Goal: Information Seeking & Learning: Learn about a topic

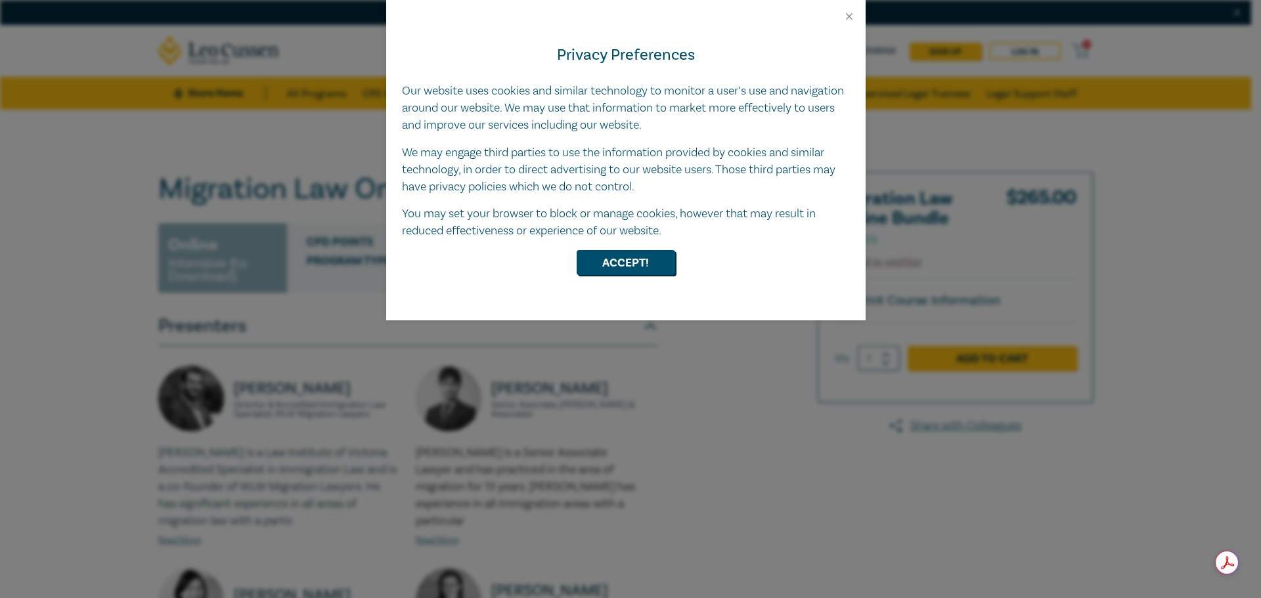
click at [852, 9] on div at bounding box center [625, 11] width 479 height 22
click at [844, 18] on button "Close" at bounding box center [849, 17] width 12 height 12
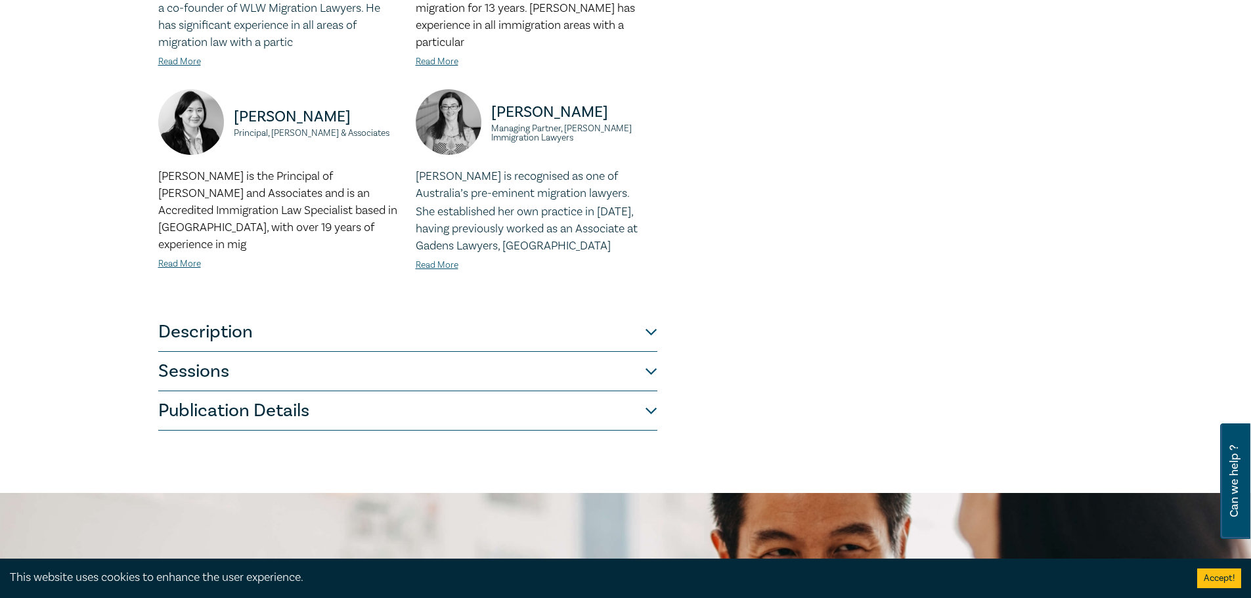
scroll to position [525, 0]
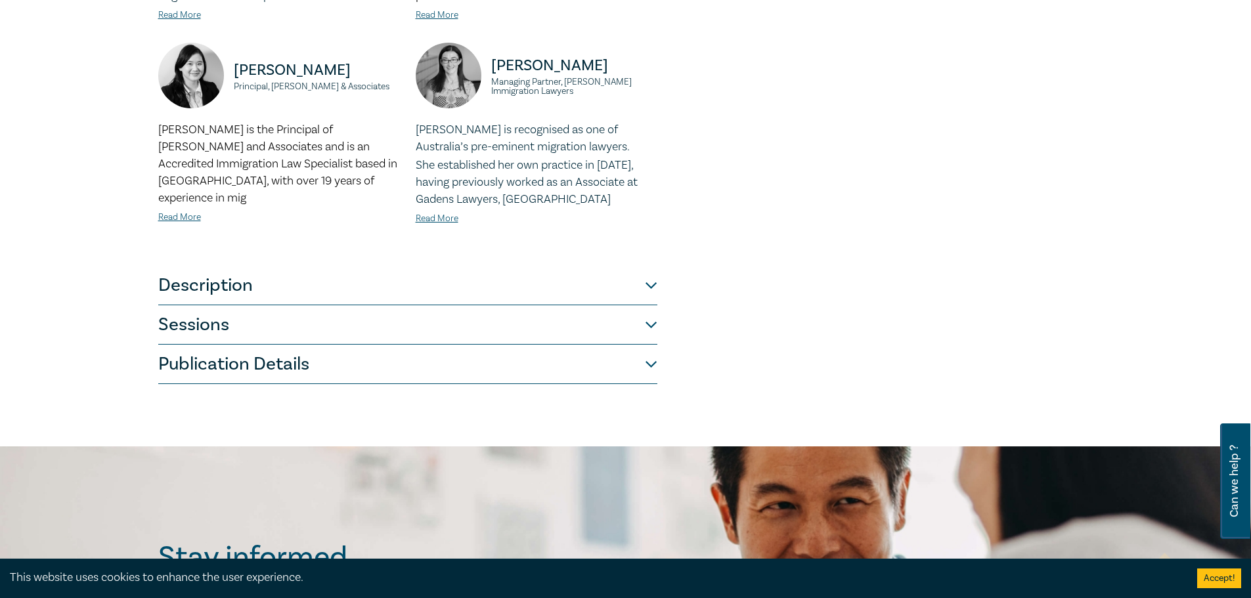
click at [560, 288] on button "Description" at bounding box center [407, 285] width 499 height 39
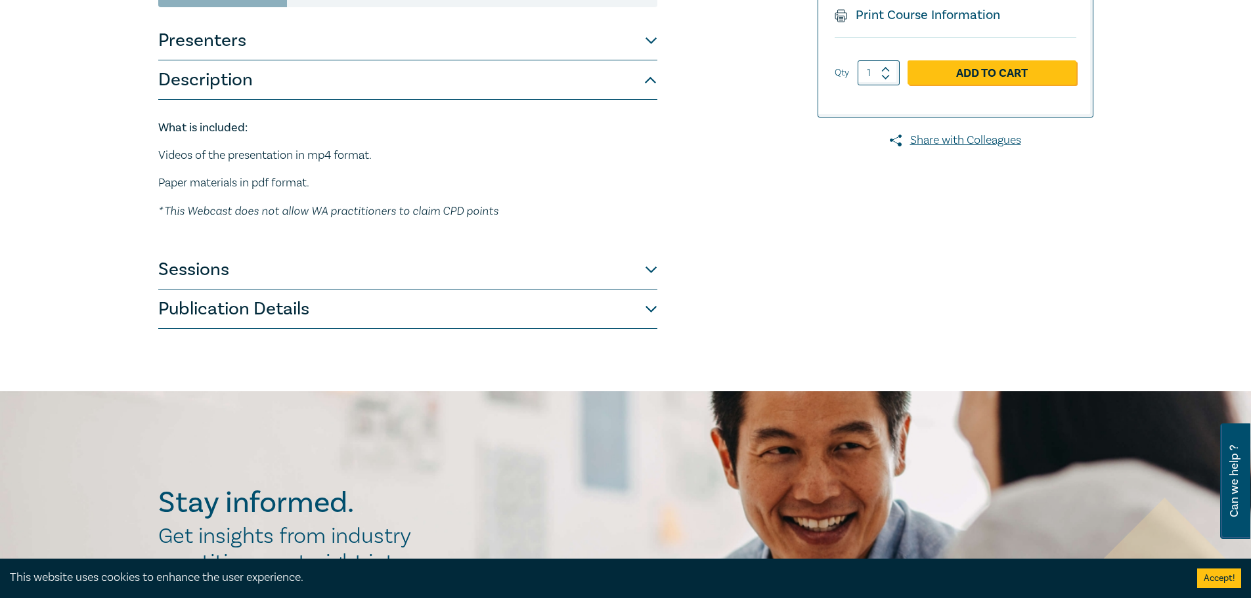
scroll to position [263, 0]
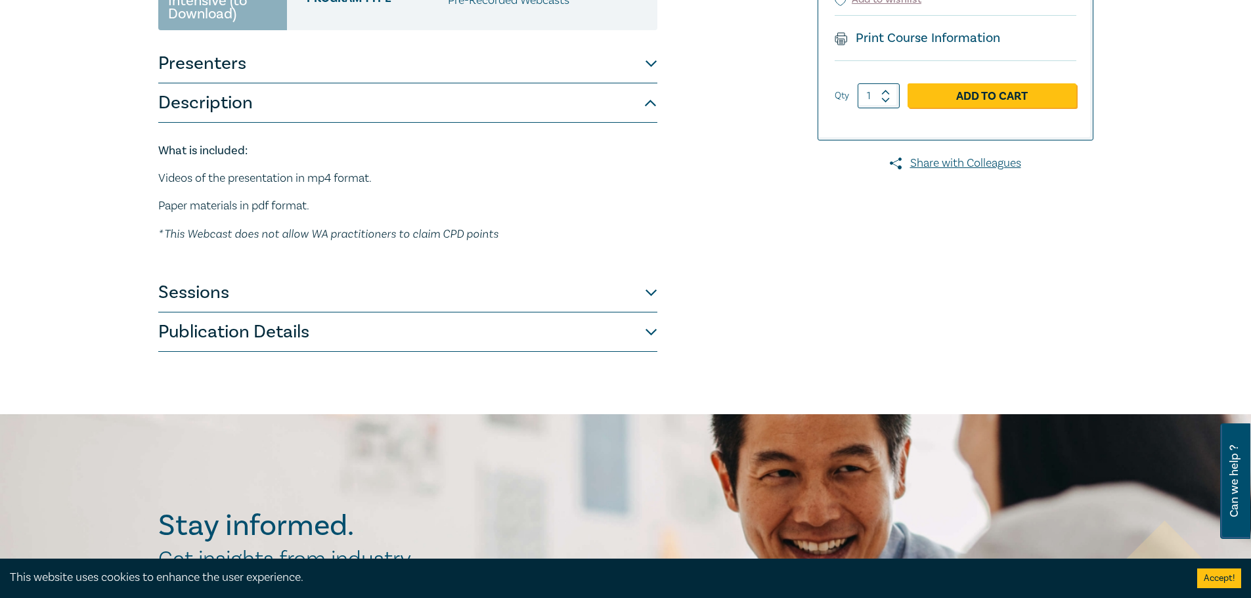
click at [651, 294] on button "Sessions" at bounding box center [407, 292] width 499 height 39
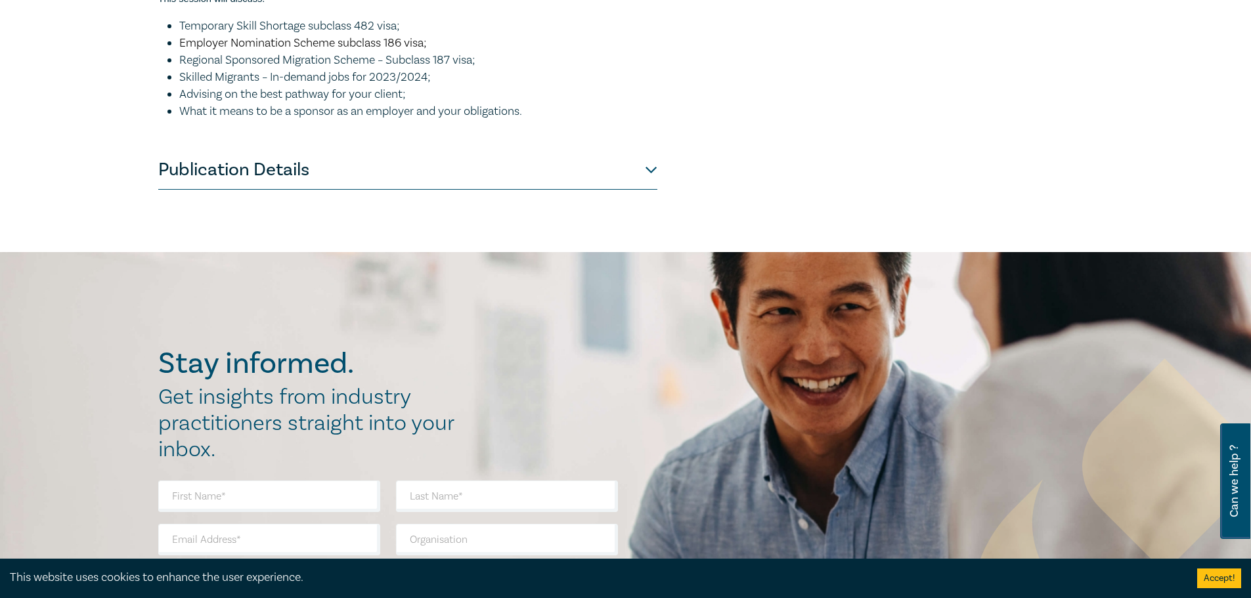
scroll to position [1445, 0]
click at [622, 188] on button "Publication Details" at bounding box center [407, 168] width 499 height 39
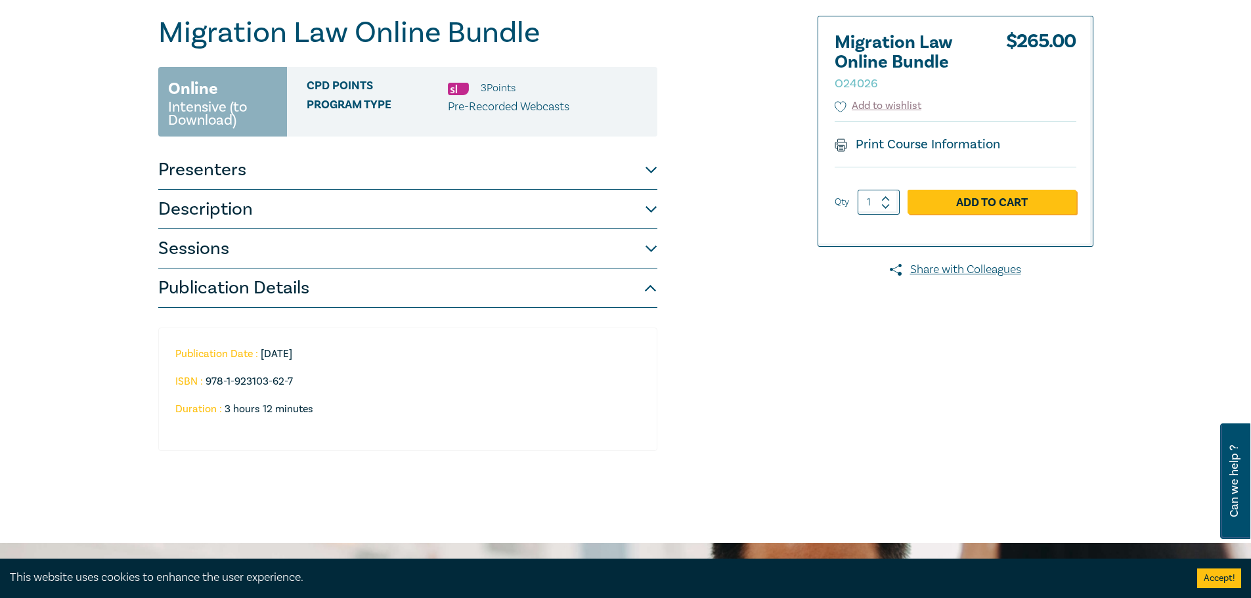
scroll to position [18, 0]
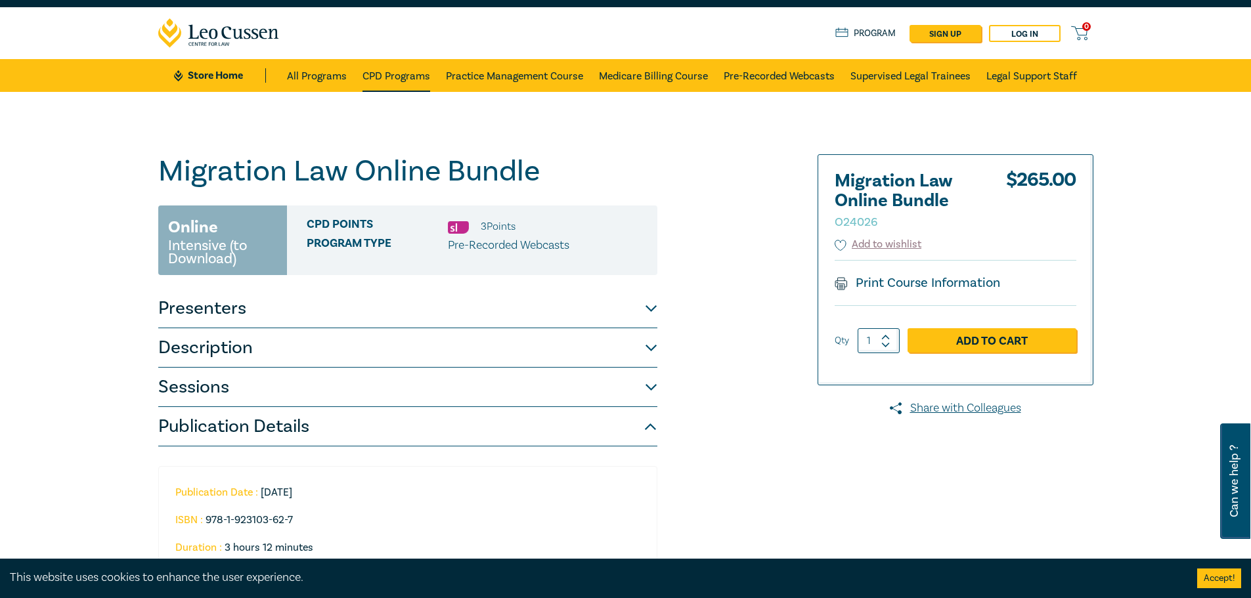
click at [401, 75] on link "CPD Programs" at bounding box center [396, 75] width 68 height 33
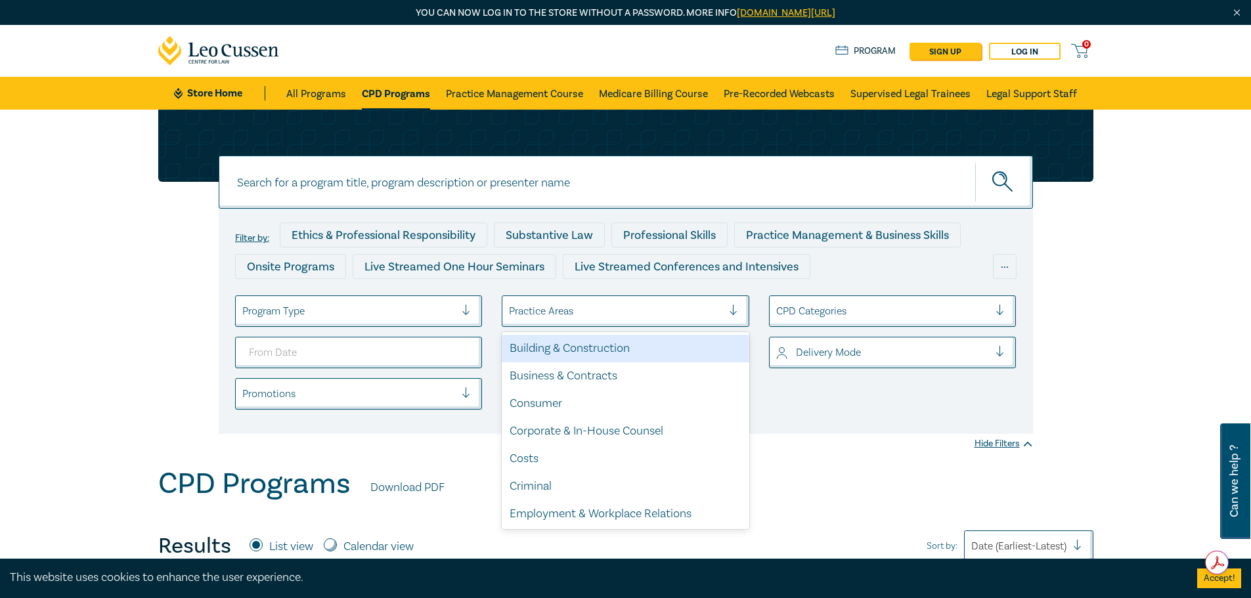
click at [585, 307] on div at bounding box center [615, 311] width 213 height 17
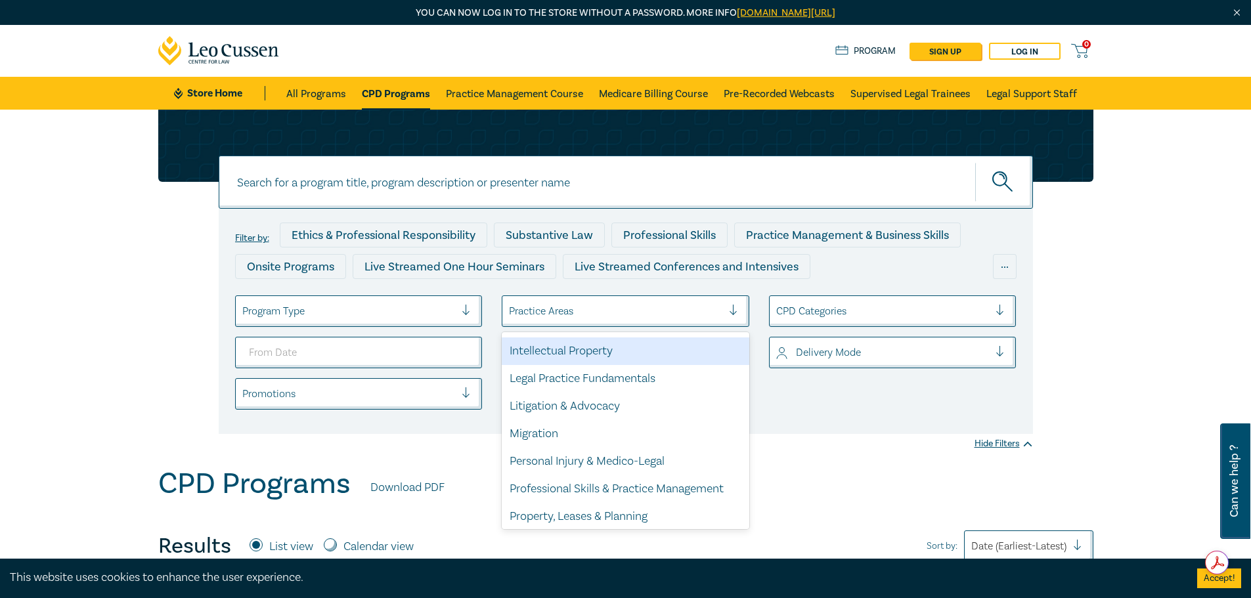
scroll to position [328, 0]
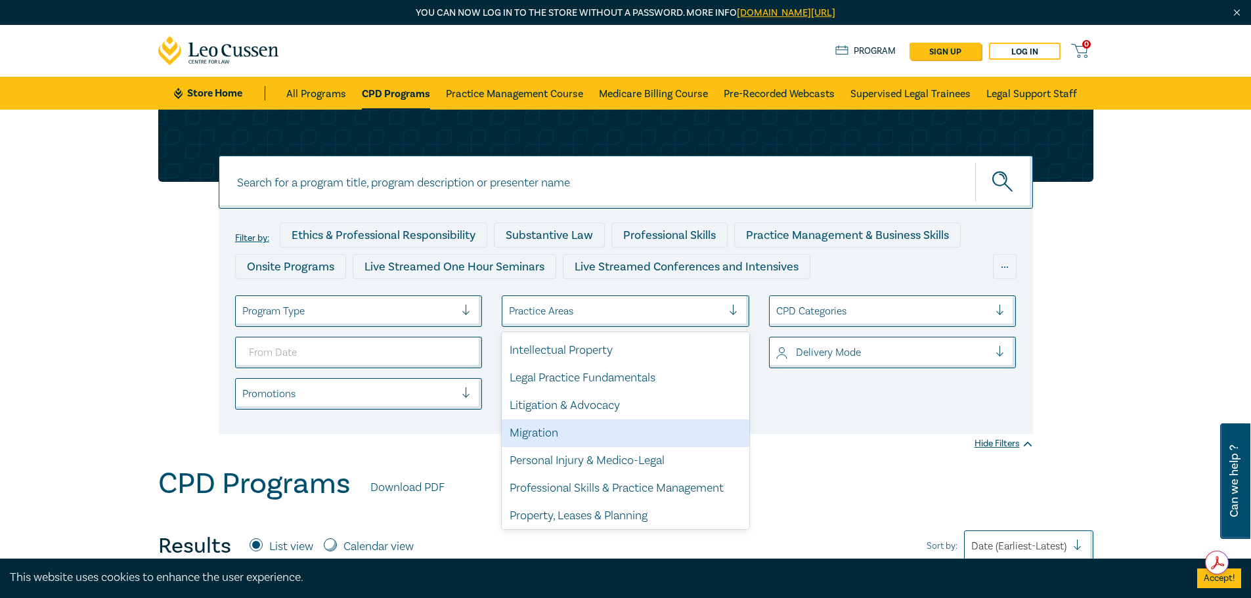
click at [531, 435] on div "Migration" at bounding box center [626, 434] width 248 height 28
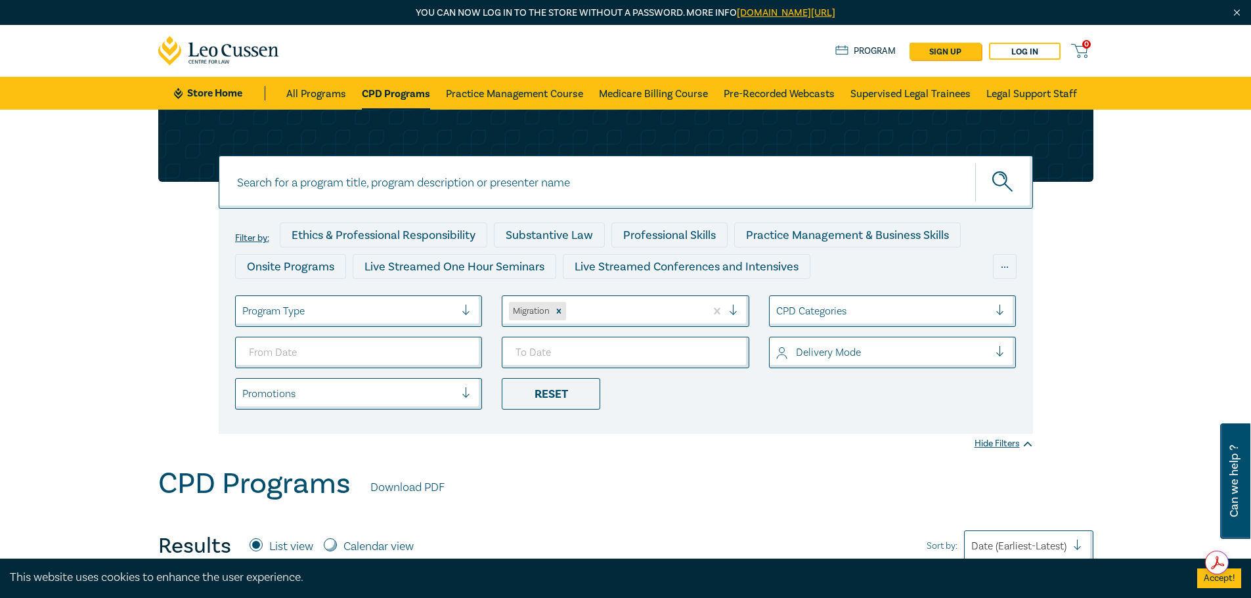
click at [1003, 189] on icon "submit" at bounding box center [1003, 182] width 23 height 23
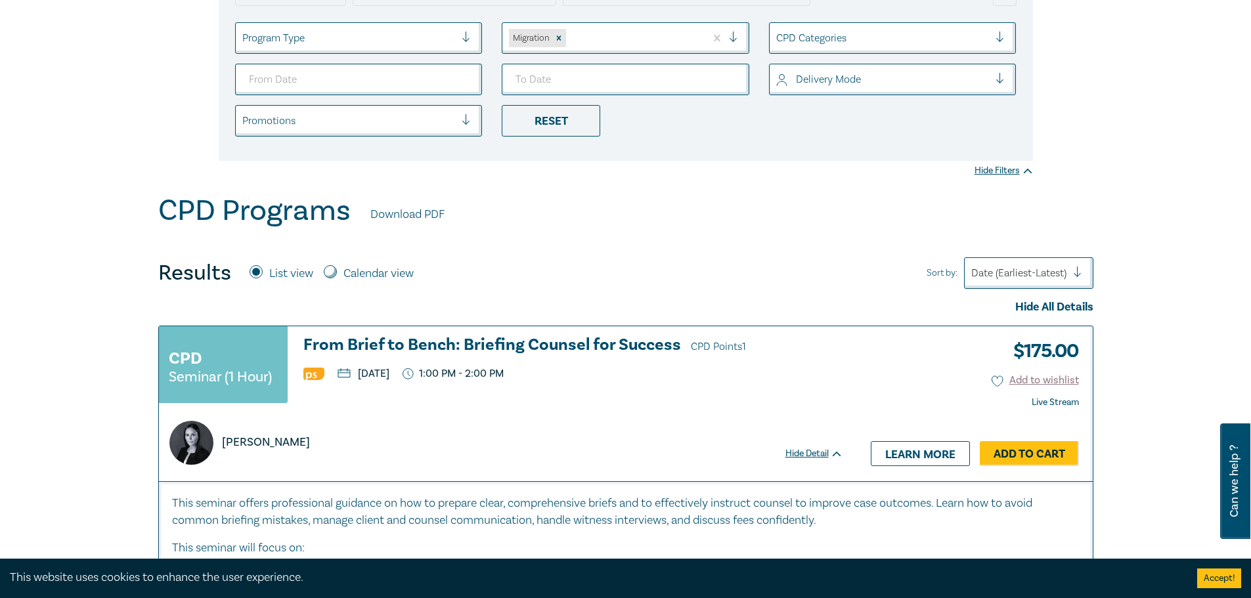
scroll to position [131, 0]
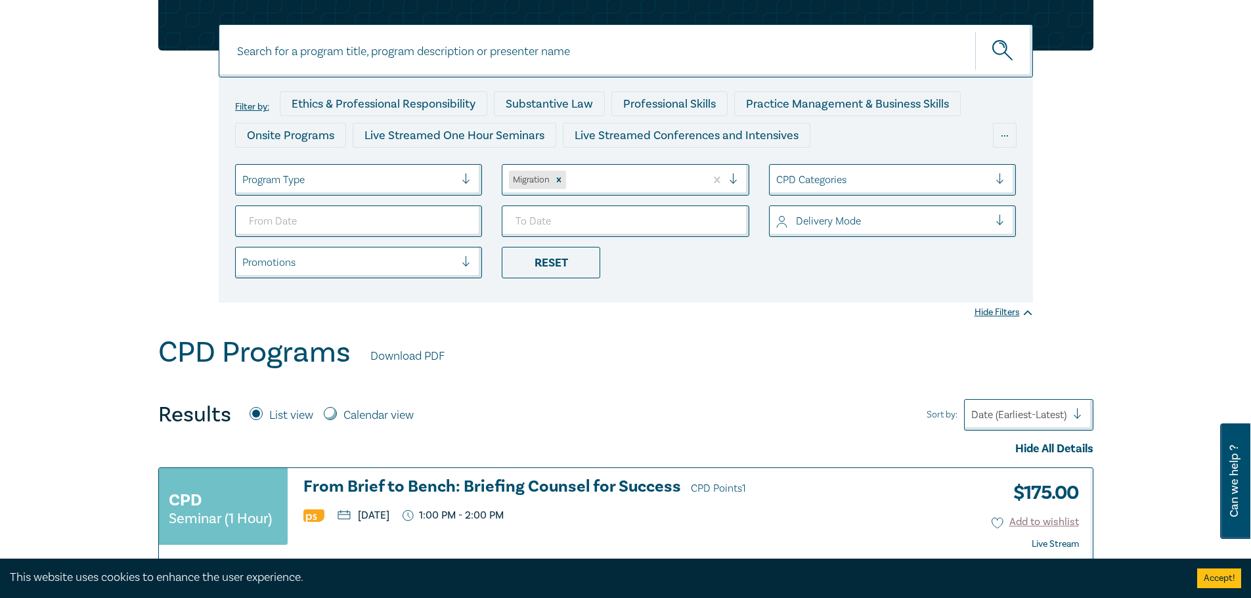
click at [996, 58] on icon "submit" at bounding box center [1003, 51] width 23 height 23
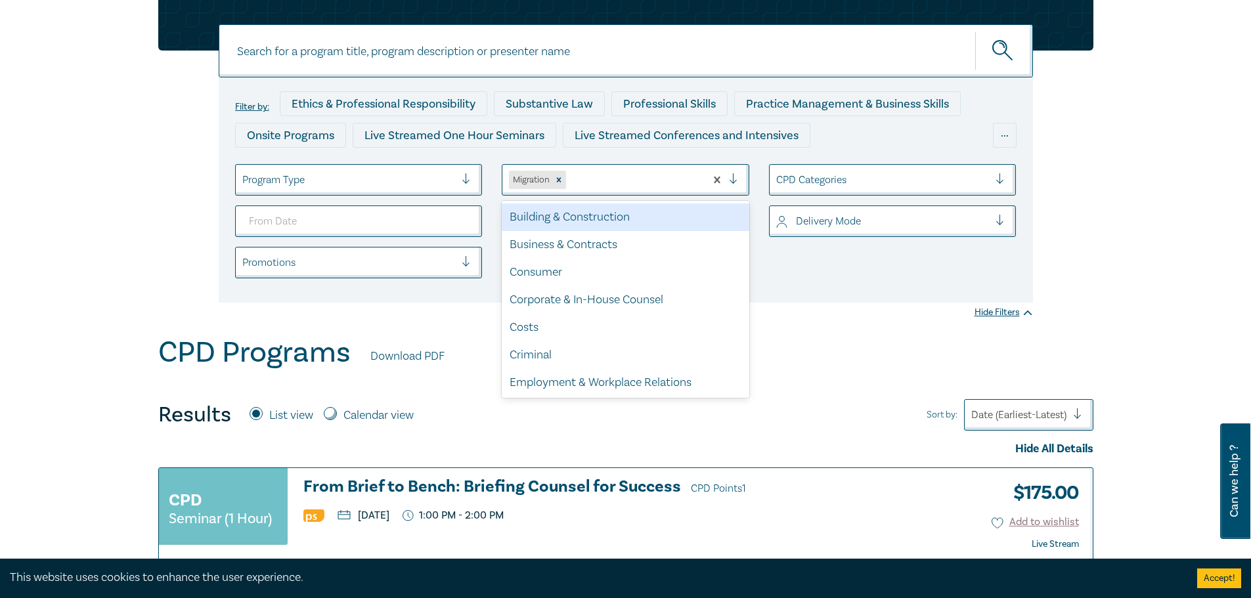
click at [601, 184] on div at bounding box center [634, 179] width 130 height 17
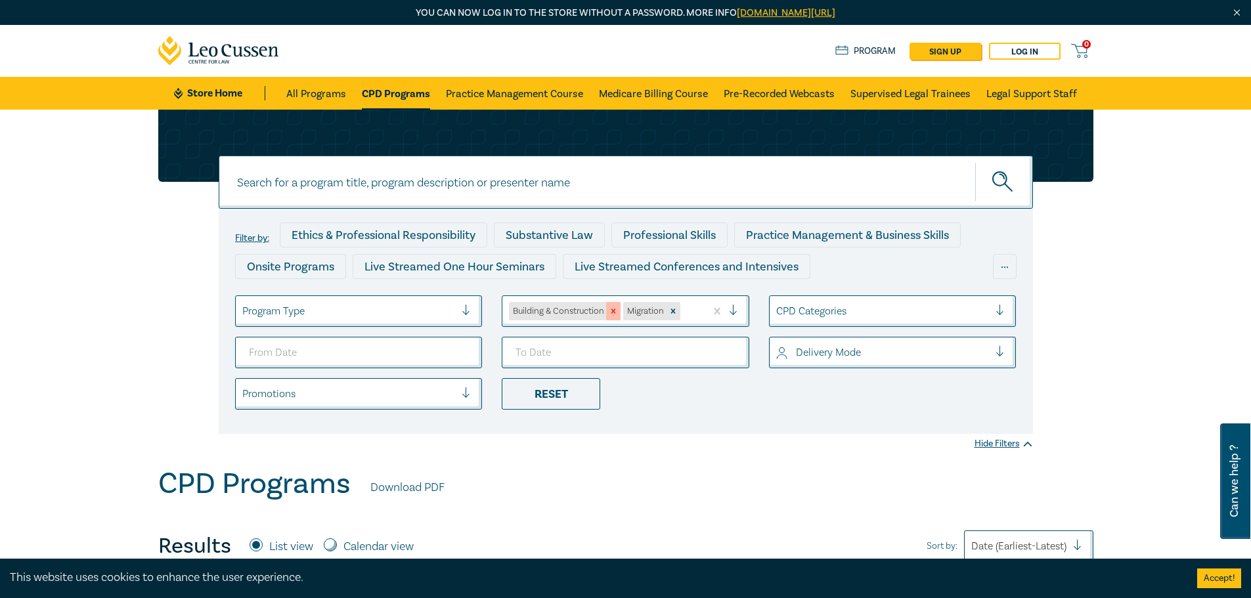
click at [612, 306] on div "Remove Building & Construction" at bounding box center [613, 311] width 14 height 18
click at [618, 309] on div at bounding box center [634, 311] width 130 height 17
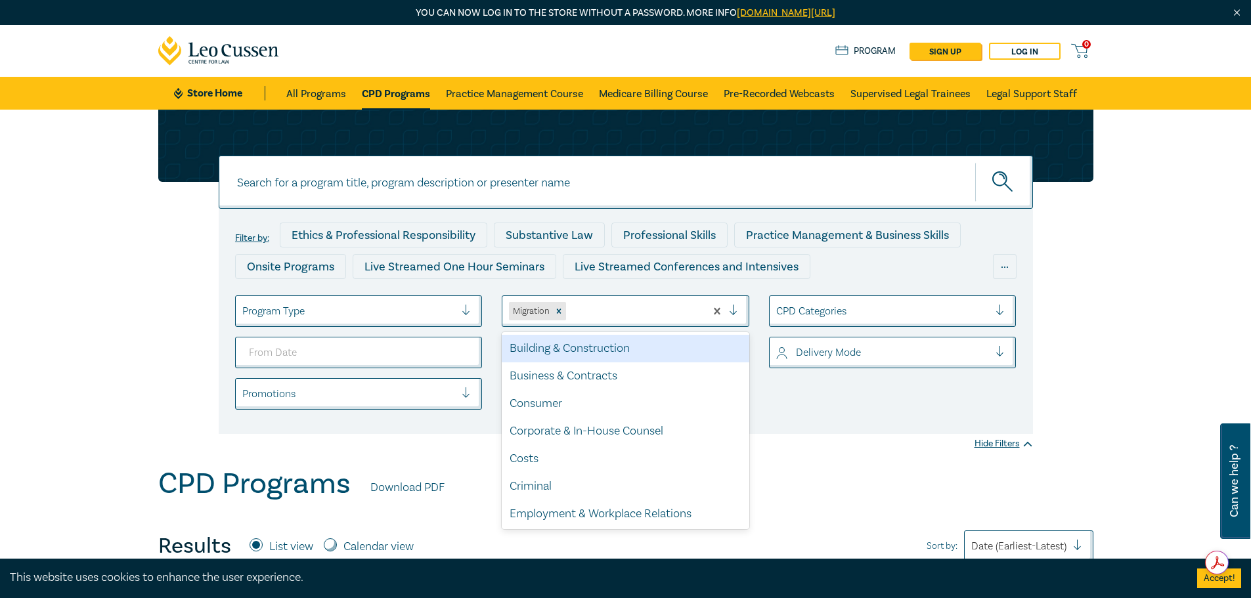
click at [618, 309] on div at bounding box center [634, 311] width 130 height 17
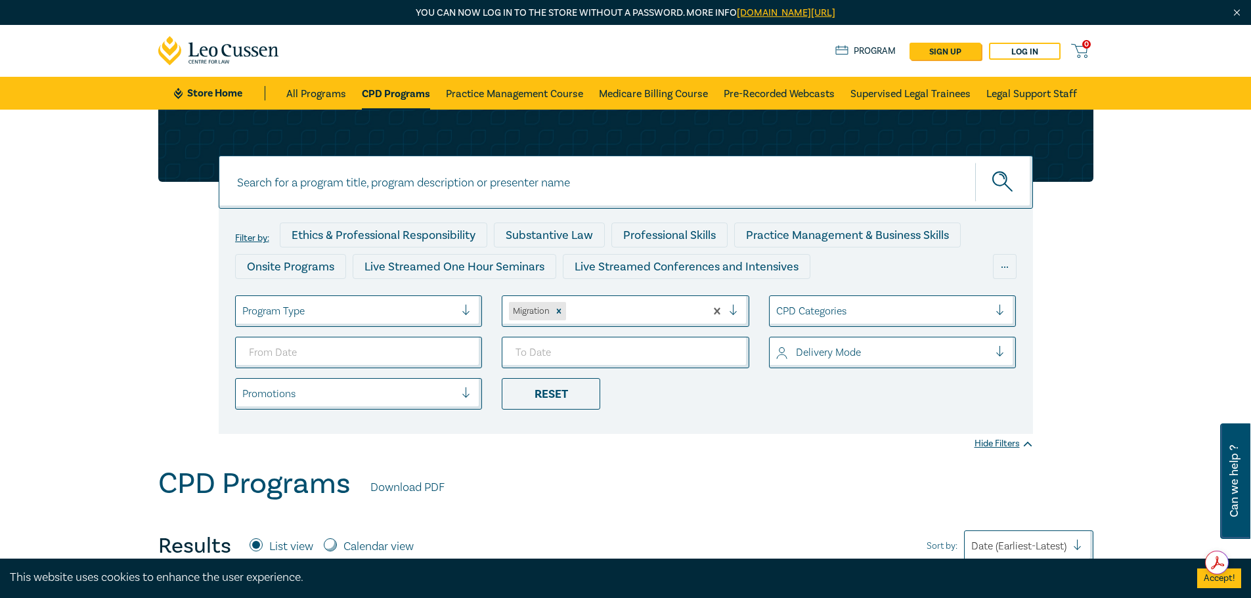
click at [841, 320] on div "CPD Categories" at bounding box center [883, 311] width 227 height 22
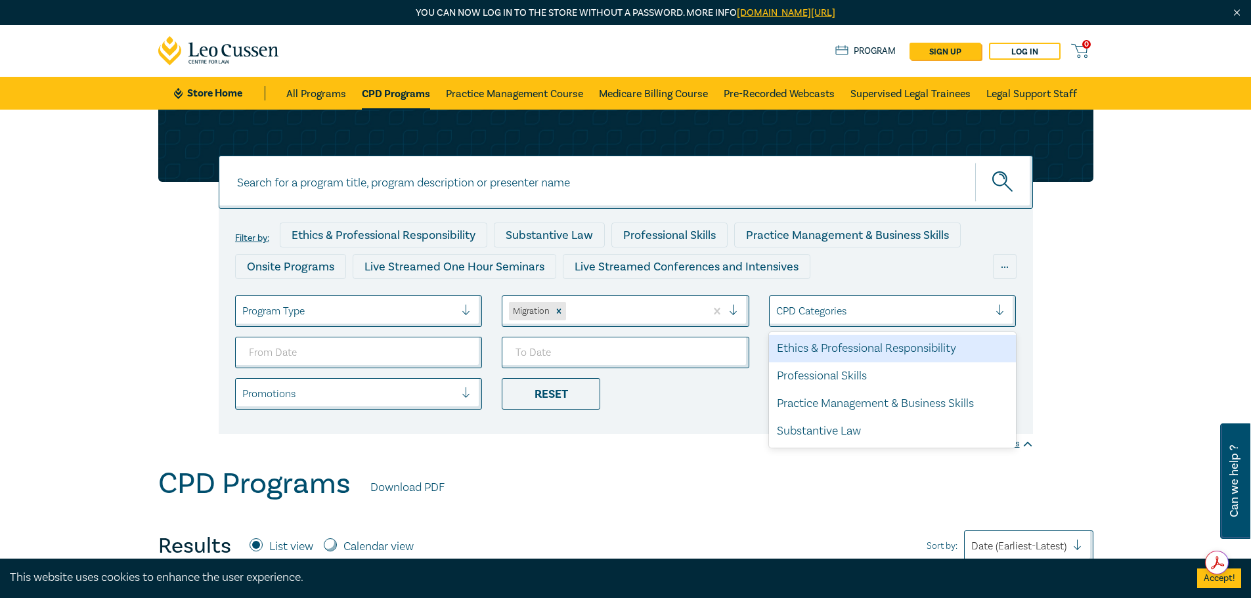
click at [841, 320] on div "CPD Categories" at bounding box center [883, 311] width 227 height 22
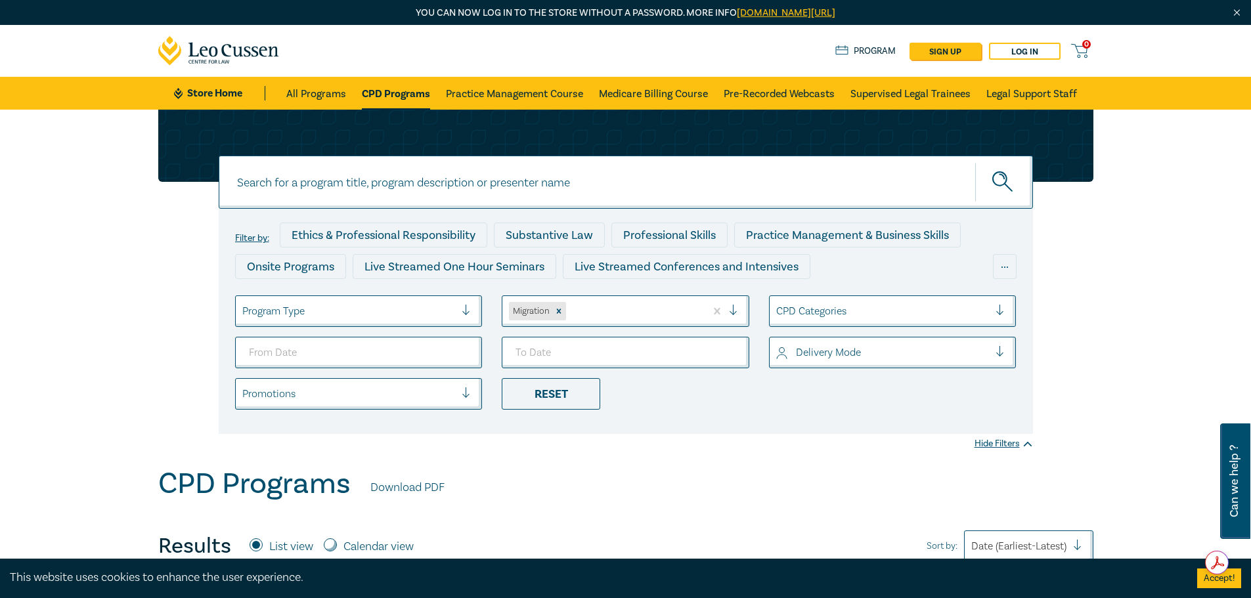
click at [418, 189] on input at bounding box center [626, 182] width 814 height 53
click at [1007, 179] on icon "submit" at bounding box center [1003, 182] width 23 height 23
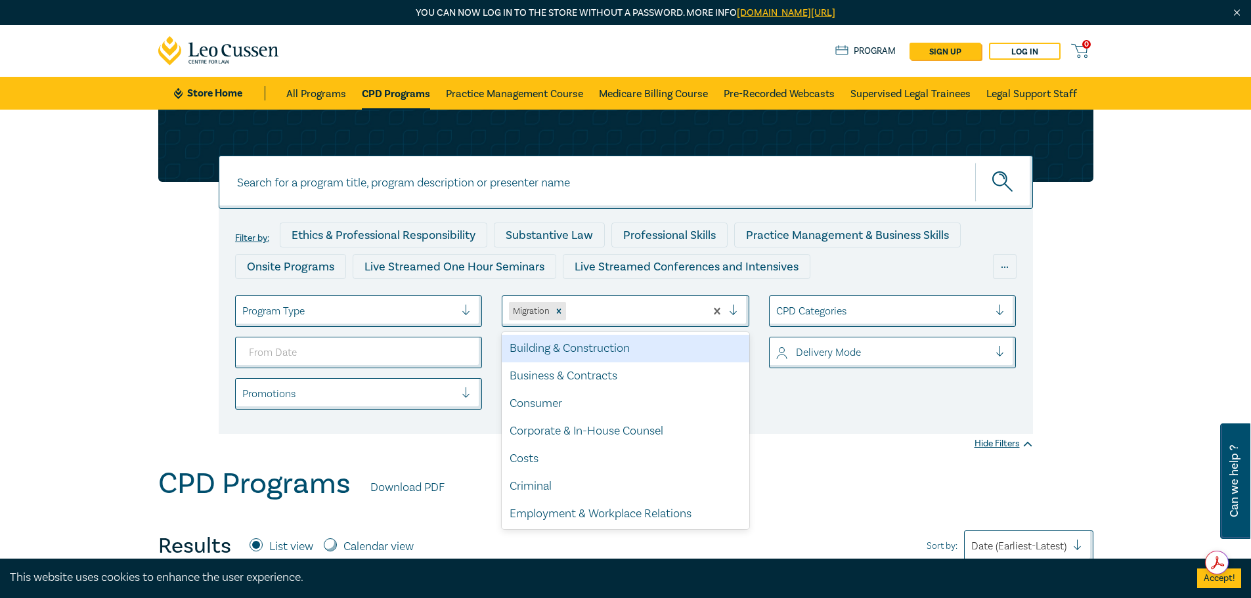
click at [582, 313] on div at bounding box center [634, 311] width 130 height 17
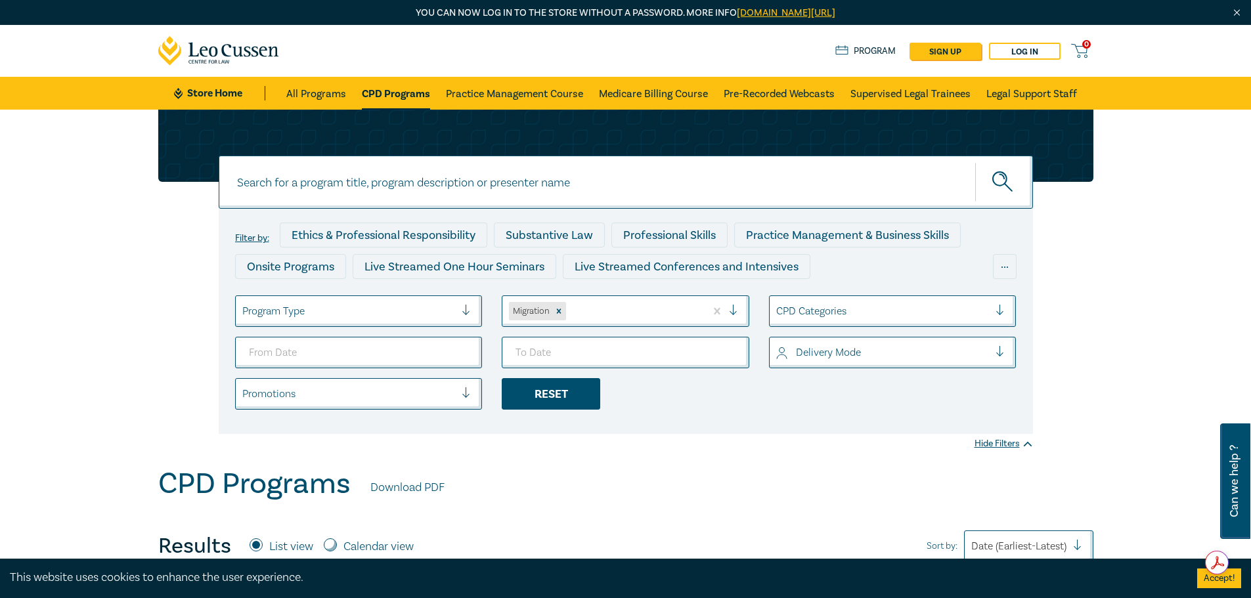
click at [533, 395] on div "Reset" at bounding box center [551, 394] width 99 height 32
click at [625, 323] on div "Practice Areas" at bounding box center [626, 312] width 248 height 32
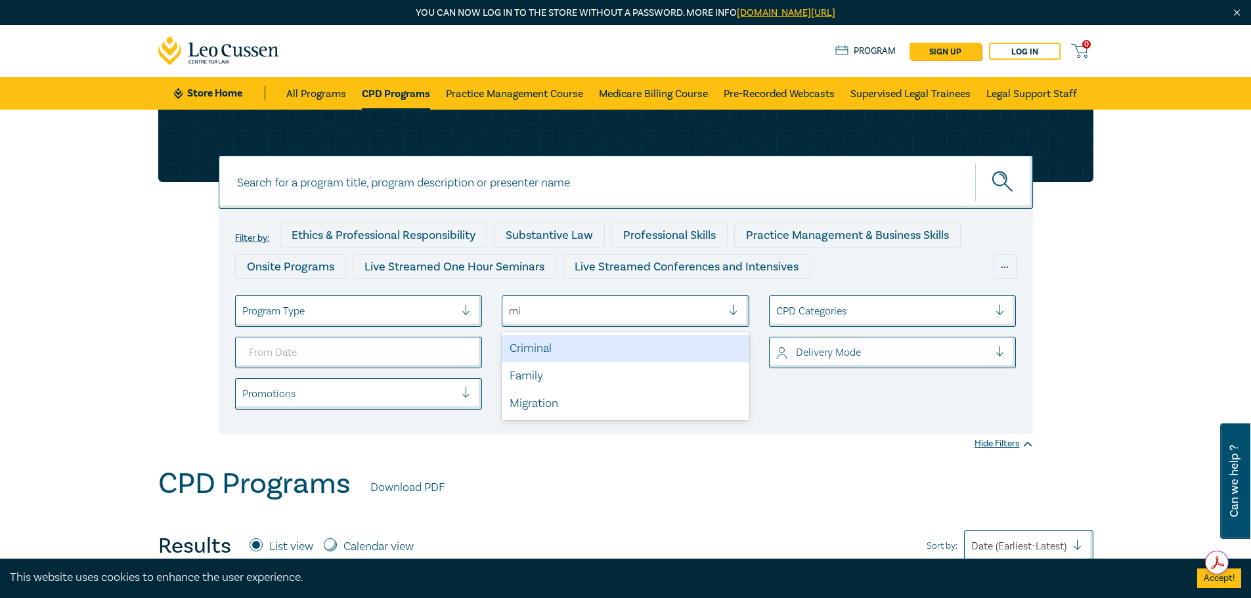
type input "mig"
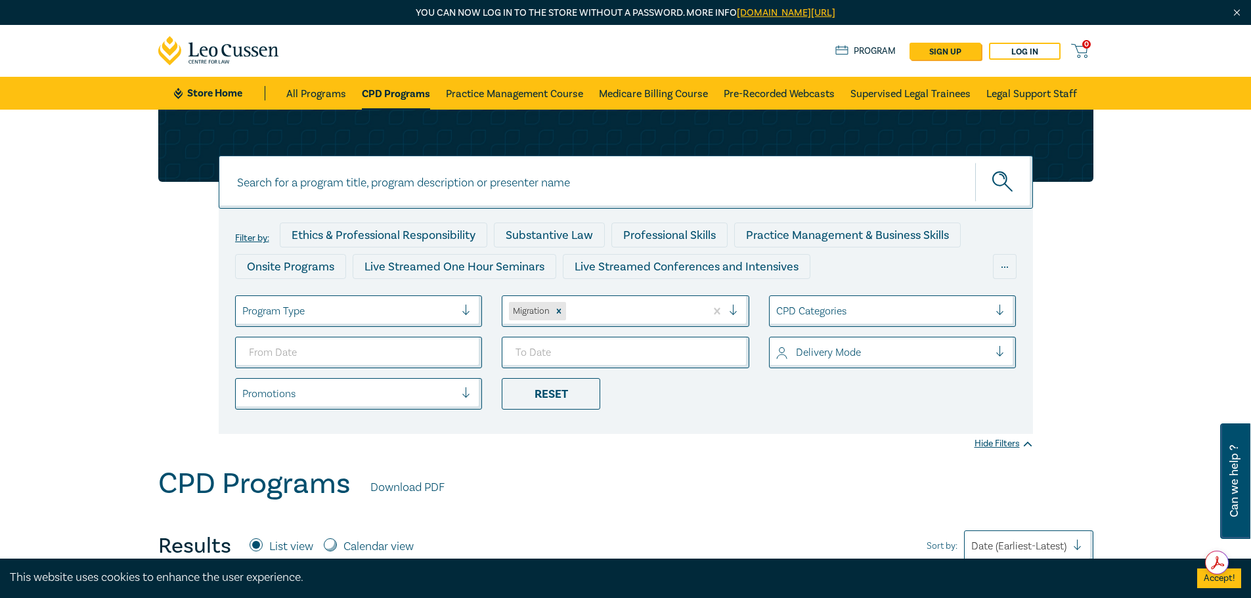
scroll to position [197, 0]
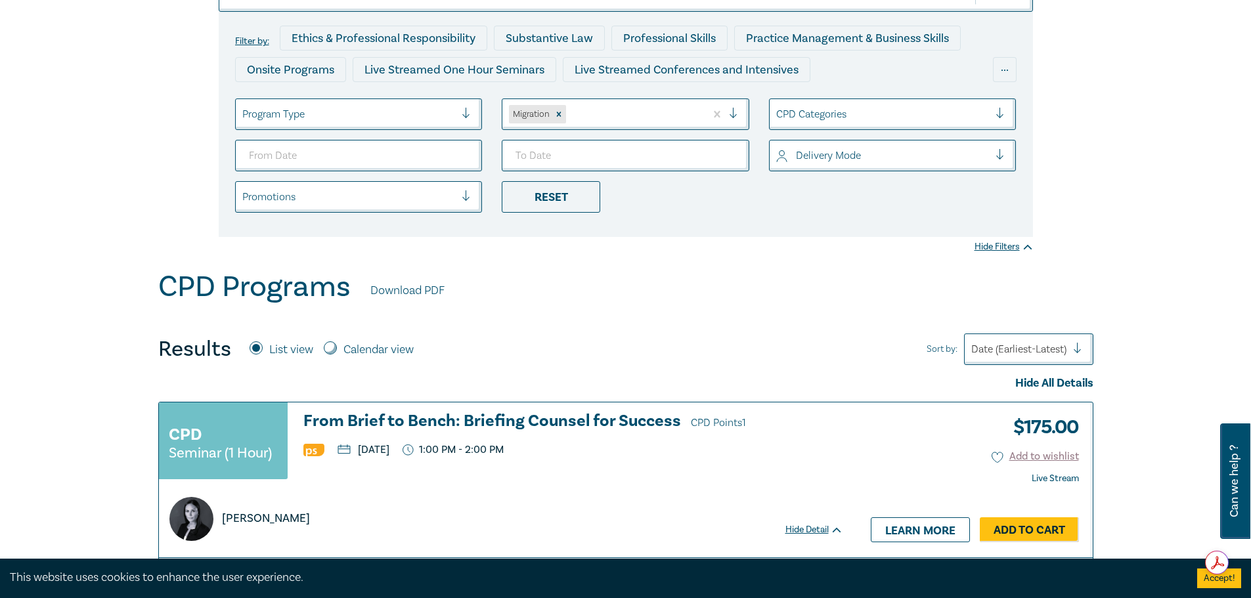
click at [1009, 250] on div "Hide Filters" at bounding box center [1004, 246] width 58 height 13
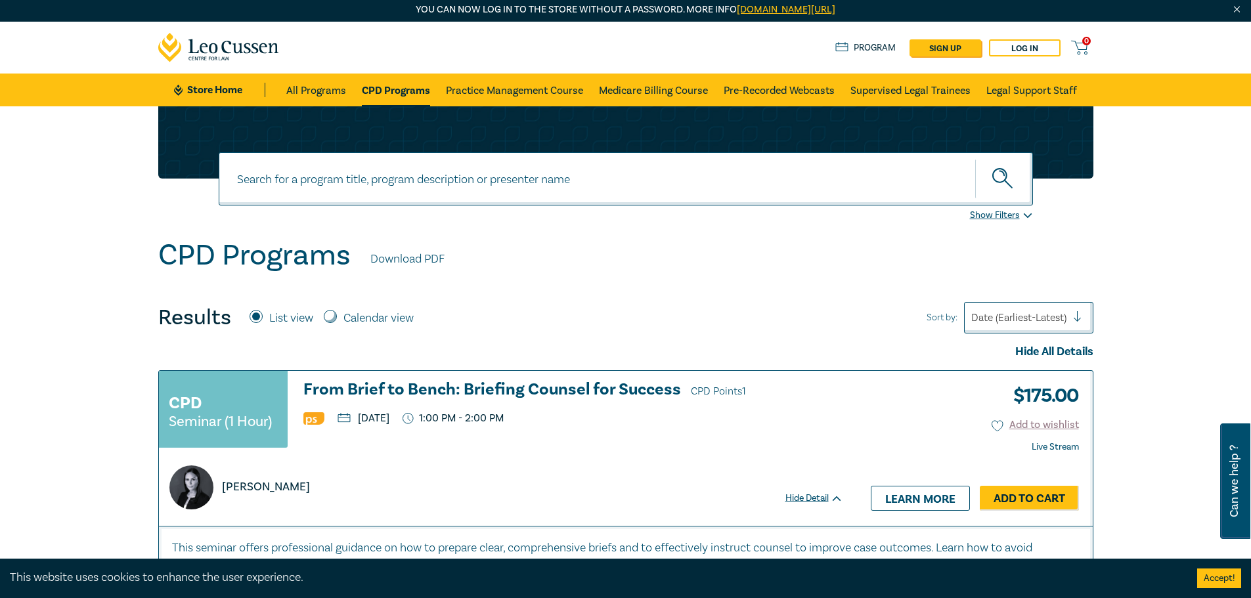
scroll to position [0, 0]
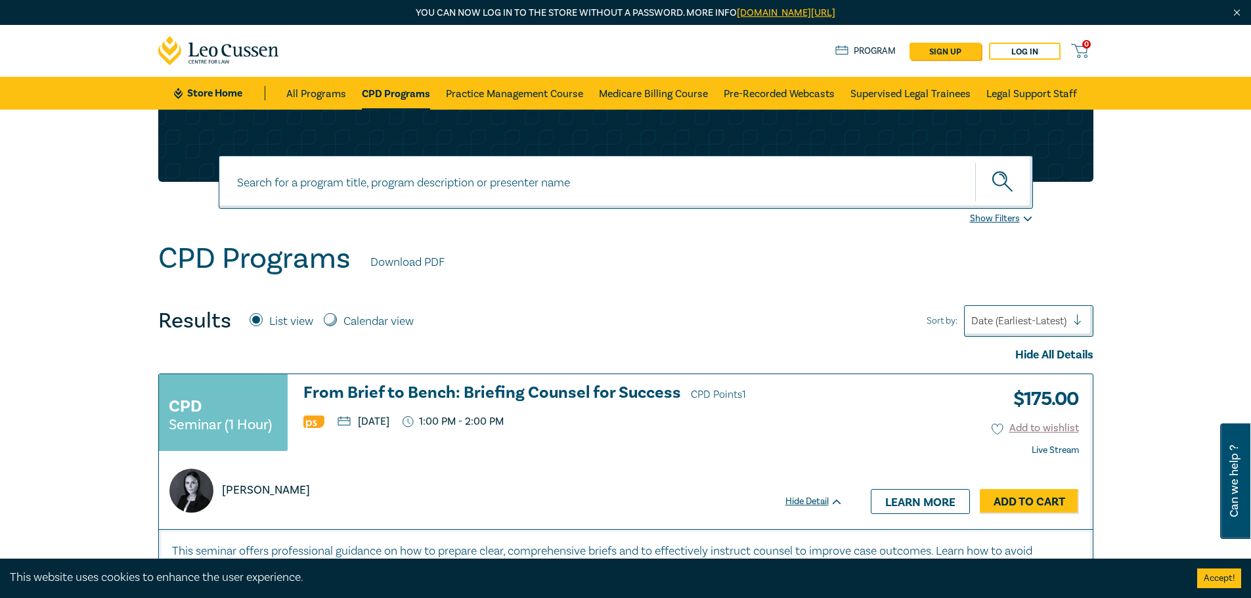
click at [1002, 180] on icon "submit" at bounding box center [1003, 182] width 23 height 23
click at [1001, 211] on div "Filter by: Ethics & Professional Responsibility Substantive Law Professional Sk…" at bounding box center [625, 176] width 1251 height 132
click at [986, 217] on div "Show Filters" at bounding box center [1001, 218] width 63 height 13
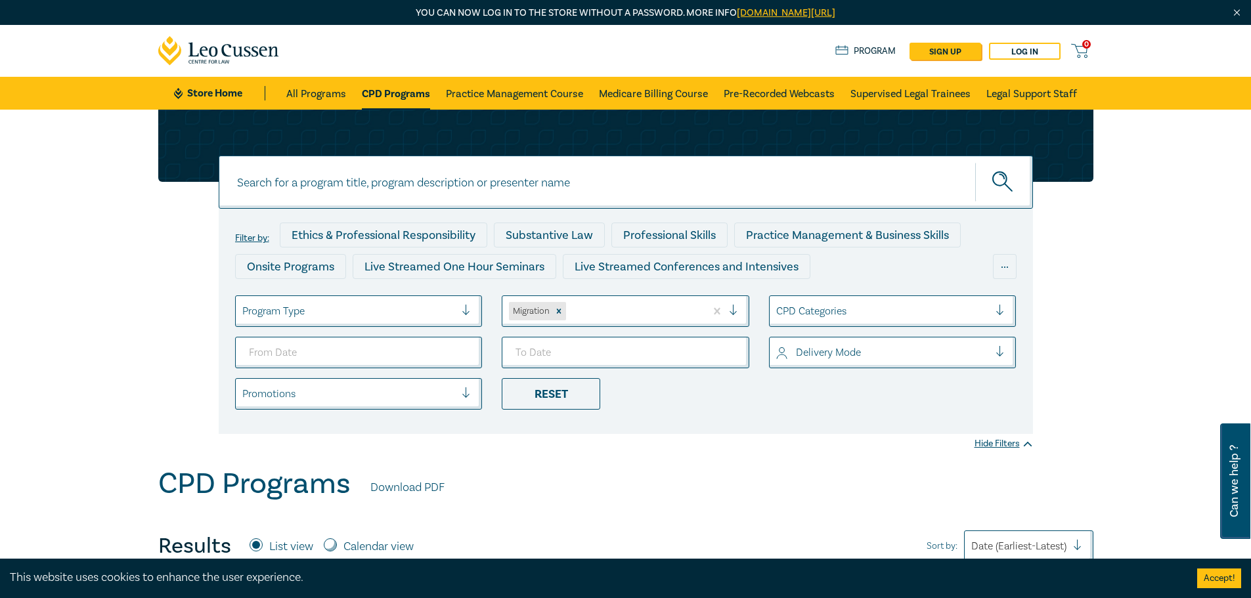
click at [448, 199] on input at bounding box center [626, 182] width 814 height 53
type input "migration"
click at [975, 162] on button "submit" at bounding box center [1004, 182] width 58 height 40
click at [1005, 173] on icon "submit" at bounding box center [1003, 182] width 23 height 23
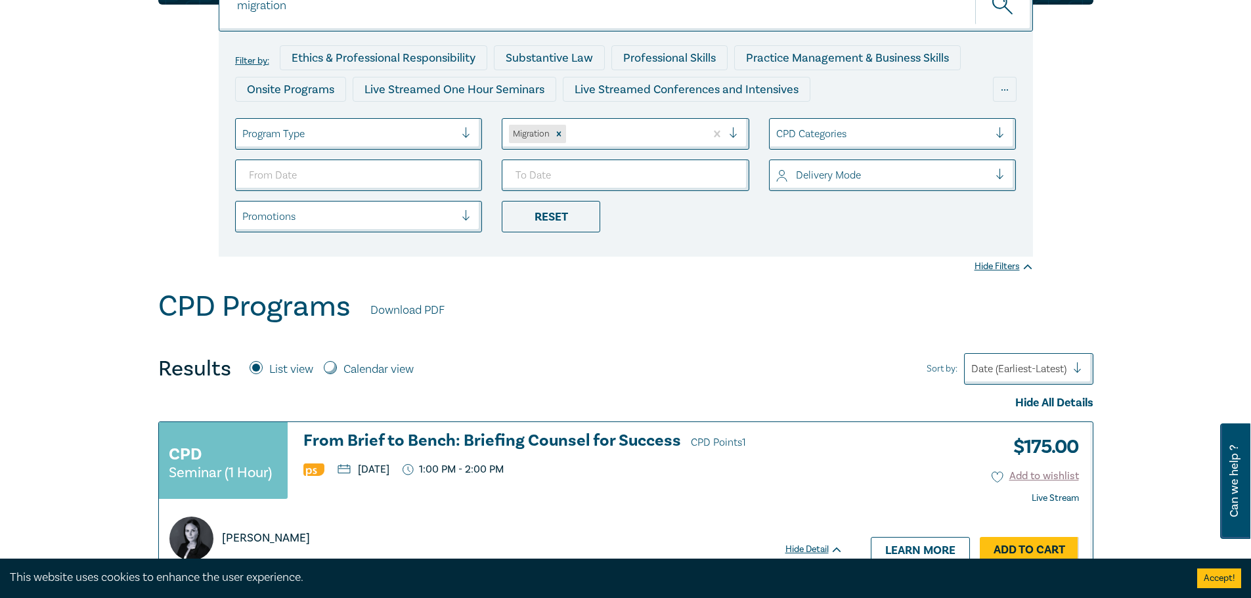
scroll to position [66, 0]
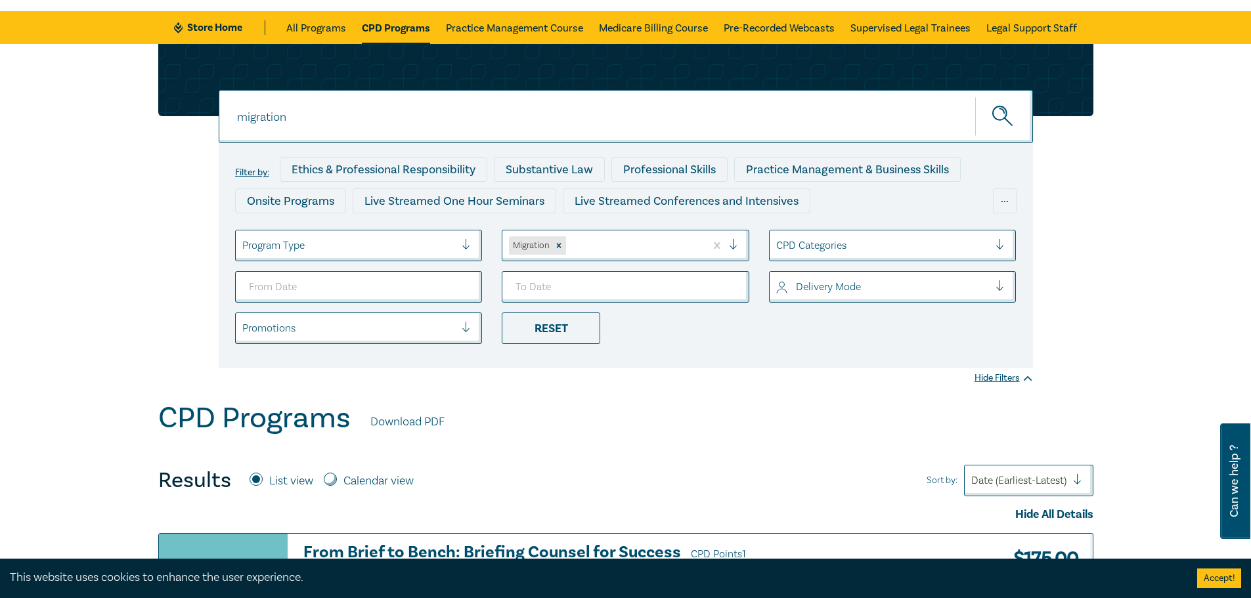
click at [1013, 110] on icon "submit" at bounding box center [1003, 117] width 23 height 23
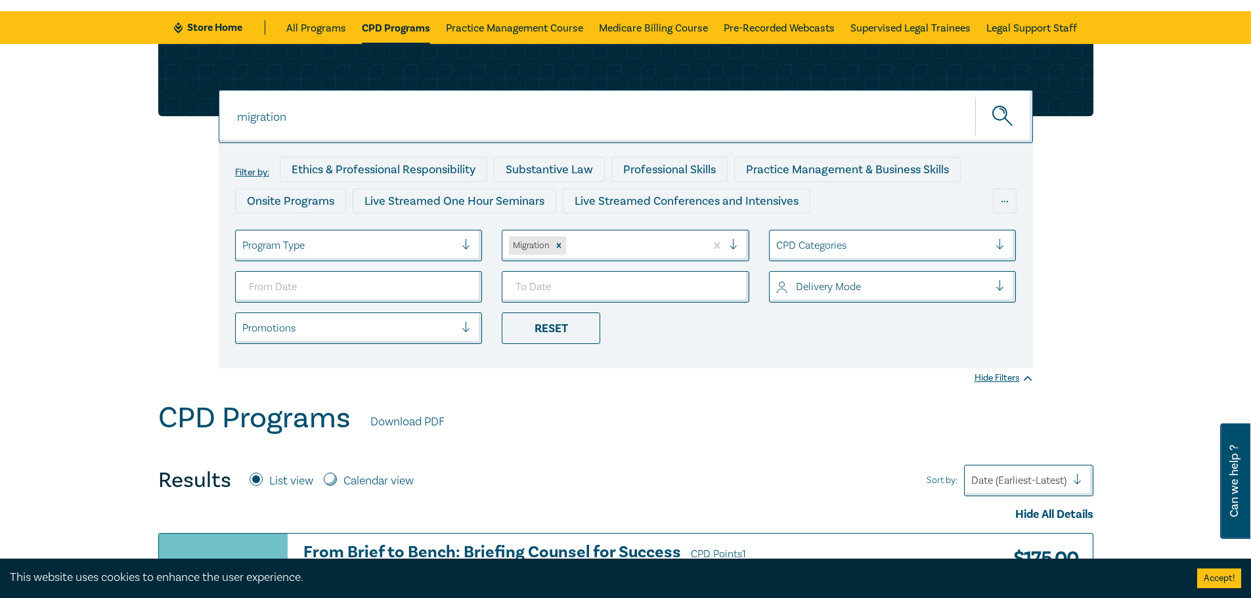
click at [1013, 110] on icon "submit" at bounding box center [1003, 117] width 23 height 23
